Goal: Task Accomplishment & Management: Use online tool/utility

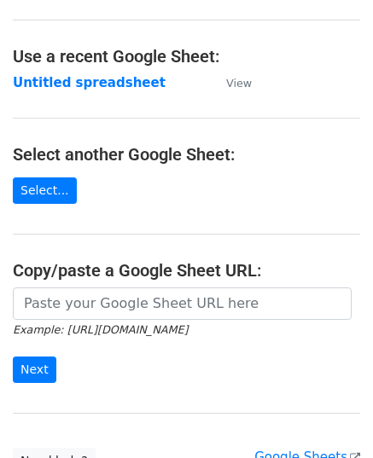
scroll to position [217, 0]
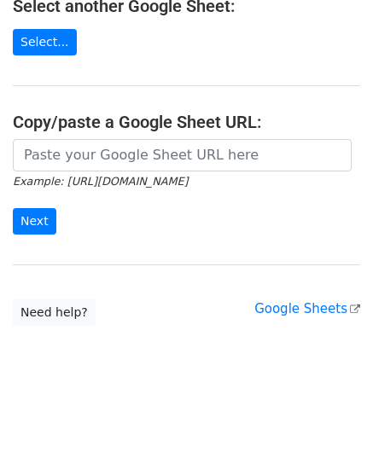
click at [81, 177] on small "Example: [URL][DOMAIN_NAME]" at bounding box center [100, 181] width 175 height 13
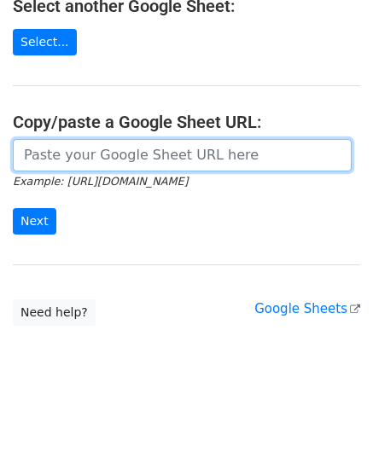
click at [82, 164] on input "url" at bounding box center [182, 155] width 339 height 32
paste input "[URL][DOMAIN_NAME]"
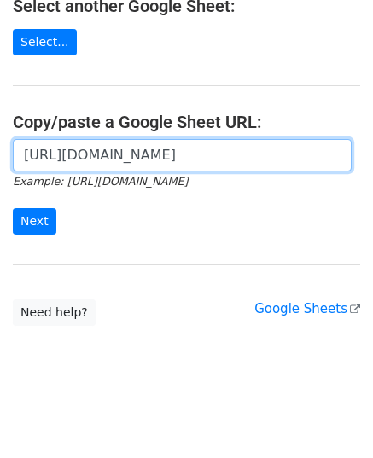
scroll to position [0, 384]
type input "[URL][DOMAIN_NAME]"
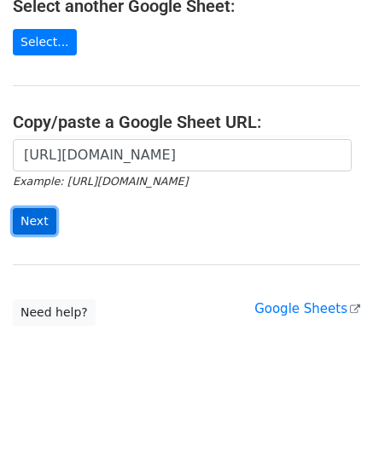
click at [41, 221] on input "Next" at bounding box center [35, 221] width 44 height 26
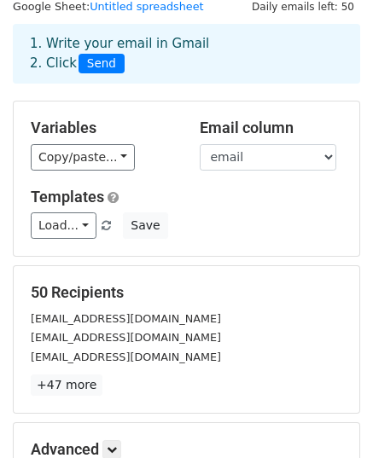
scroll to position [85, 0]
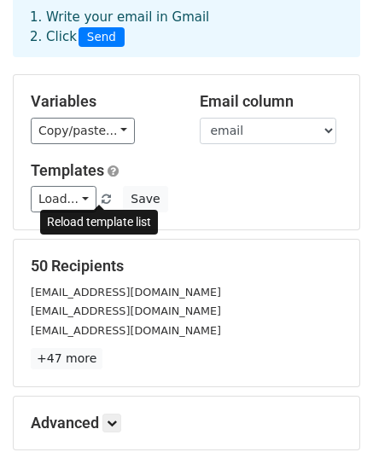
click at [102, 198] on span at bounding box center [106, 200] width 9 height 11
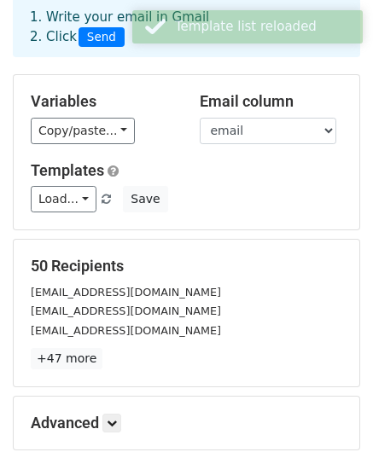
click at [71, 201] on link "Load..." at bounding box center [64, 199] width 66 height 26
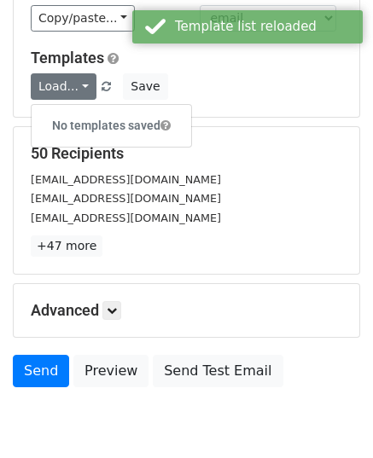
scroll to position [269, 0]
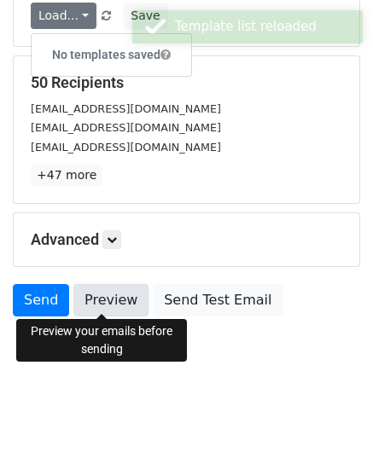
click at [109, 296] on link "Preview" at bounding box center [110, 300] width 75 height 32
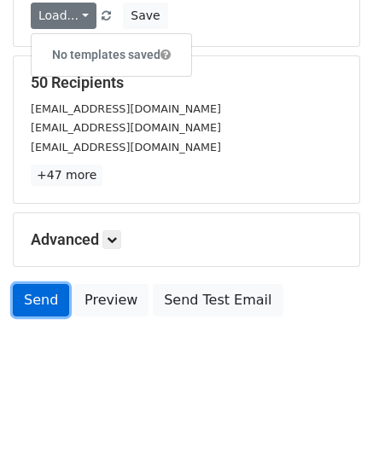
click at [32, 298] on link "Send" at bounding box center [41, 300] width 56 height 32
click at [36, 298] on link "Send" at bounding box center [41, 300] width 56 height 32
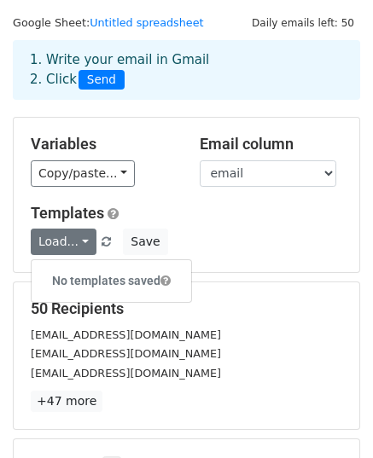
scroll to position [13, 0]
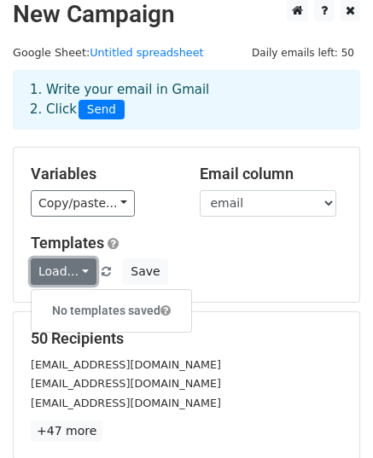
click at [66, 272] on link "Load..." at bounding box center [64, 272] width 66 height 26
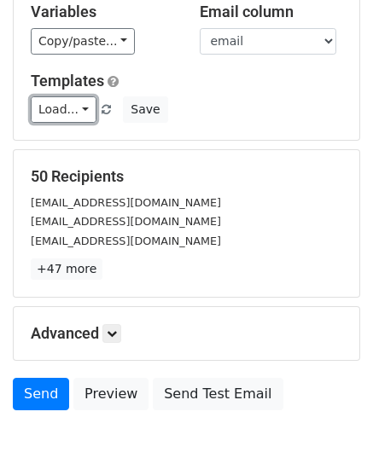
scroll to position [269, 0]
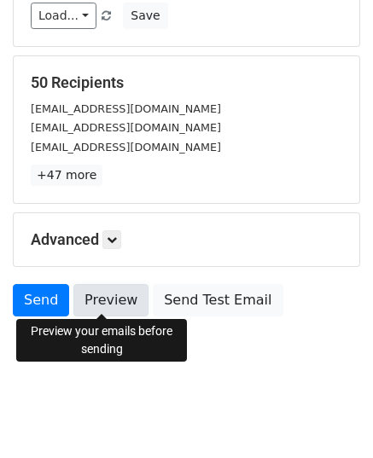
click at [103, 288] on link "Preview" at bounding box center [110, 300] width 75 height 32
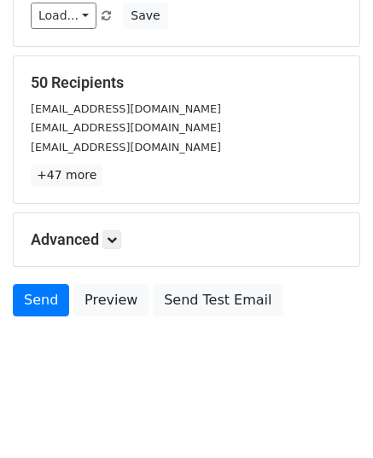
click at [116, 370] on body "New Campaign Daily emails left: 50 Google Sheet: Untitled spreadsheet 1. Write …" at bounding box center [186, 68] width 373 height 649
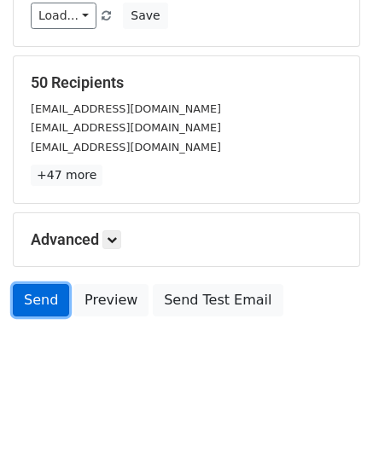
click at [32, 303] on link "Send" at bounding box center [41, 300] width 56 height 32
